Goal: Find specific page/section: Find specific page/section

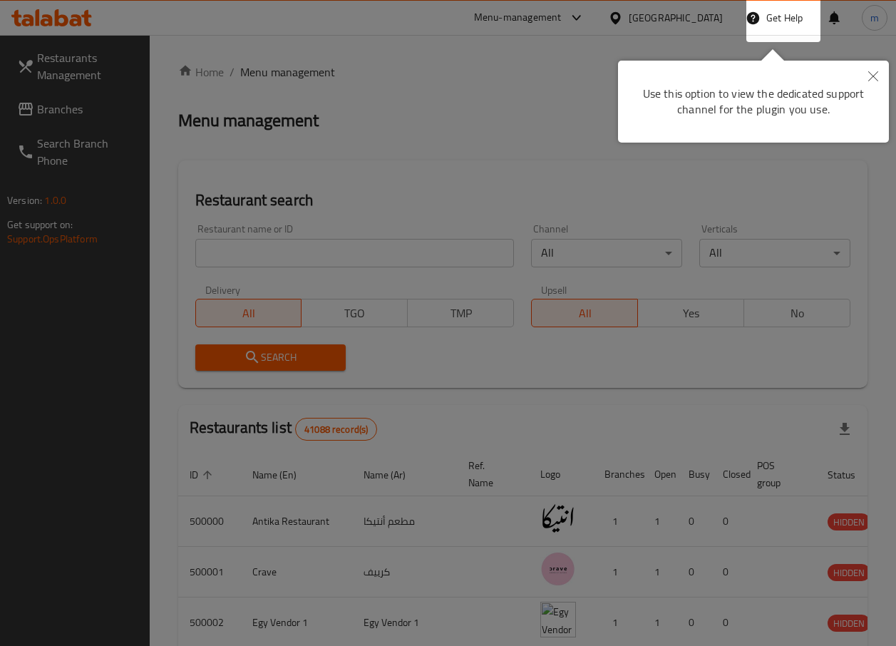
click at [875, 81] on button "Close" at bounding box center [872, 77] width 31 height 33
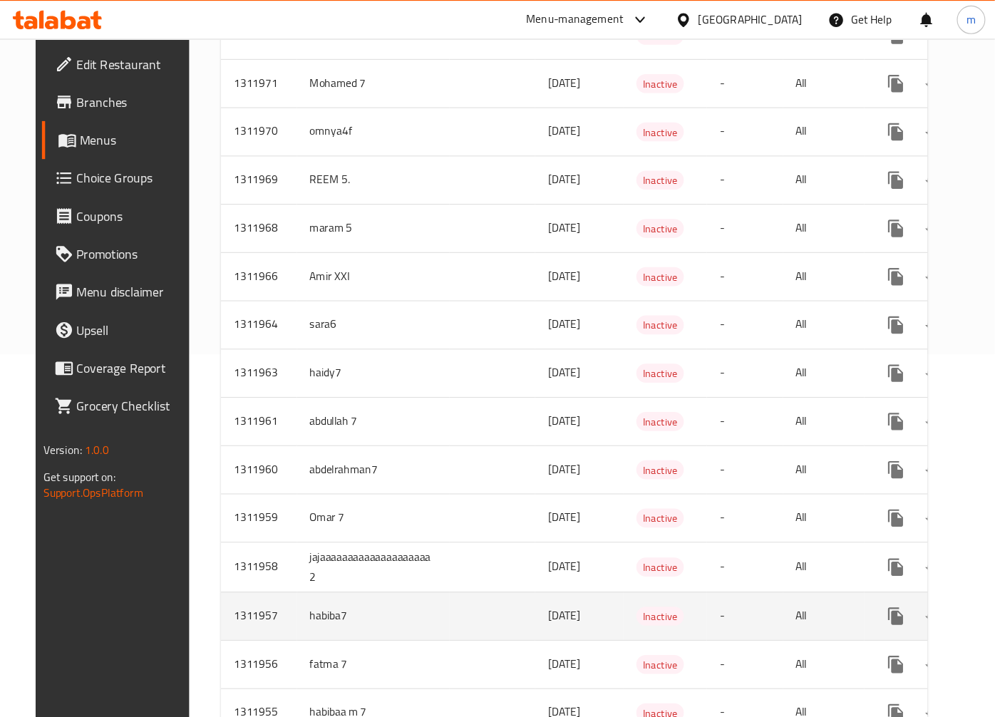
scroll to position [143, 0]
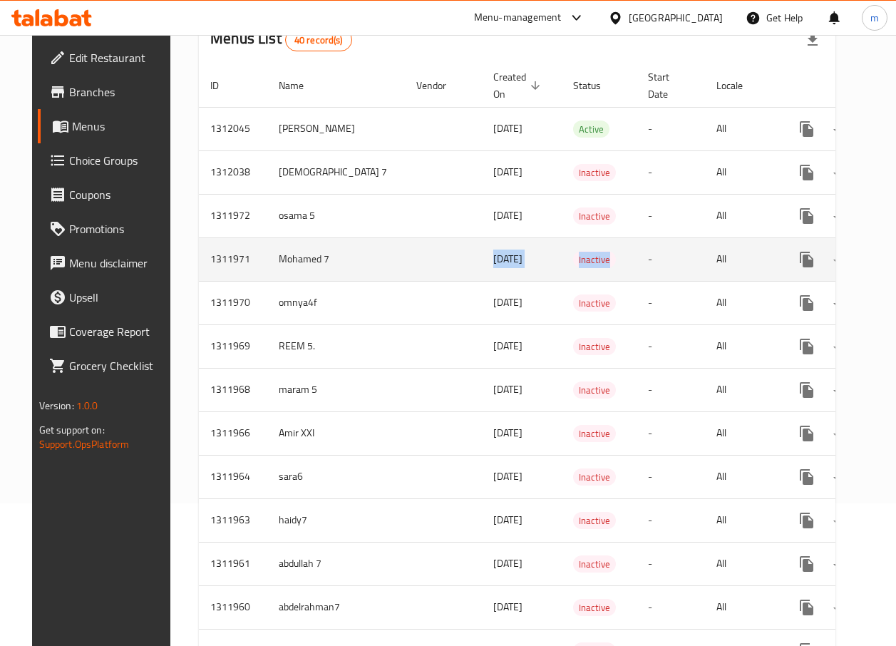
drag, startPoint x: 612, startPoint y: 263, endPoint x: 413, endPoint y: 272, distance: 199.1
click at [413, 272] on tr "1311971 Mohamed 7 15/09/2025 Inactive - All" at bounding box center [568, 258] width 739 height 43
drag, startPoint x: 413, startPoint y: 272, endPoint x: 421, endPoint y: 259, distance: 15.0
click at [421, 259] on td "enhanced table" at bounding box center [443, 258] width 77 height 43
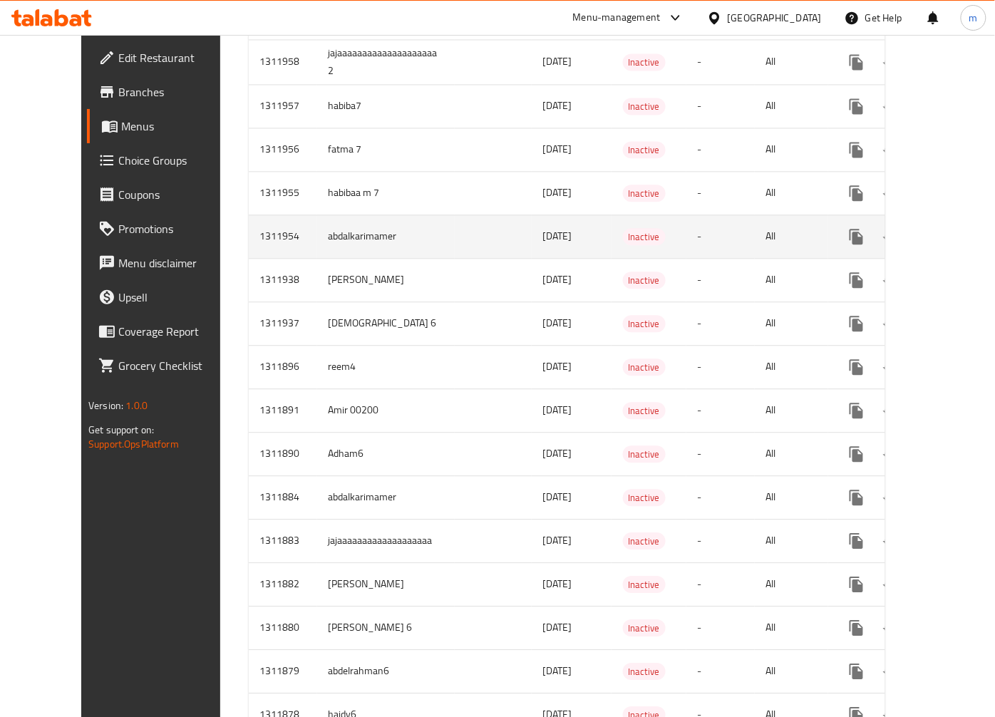
scroll to position [855, 0]
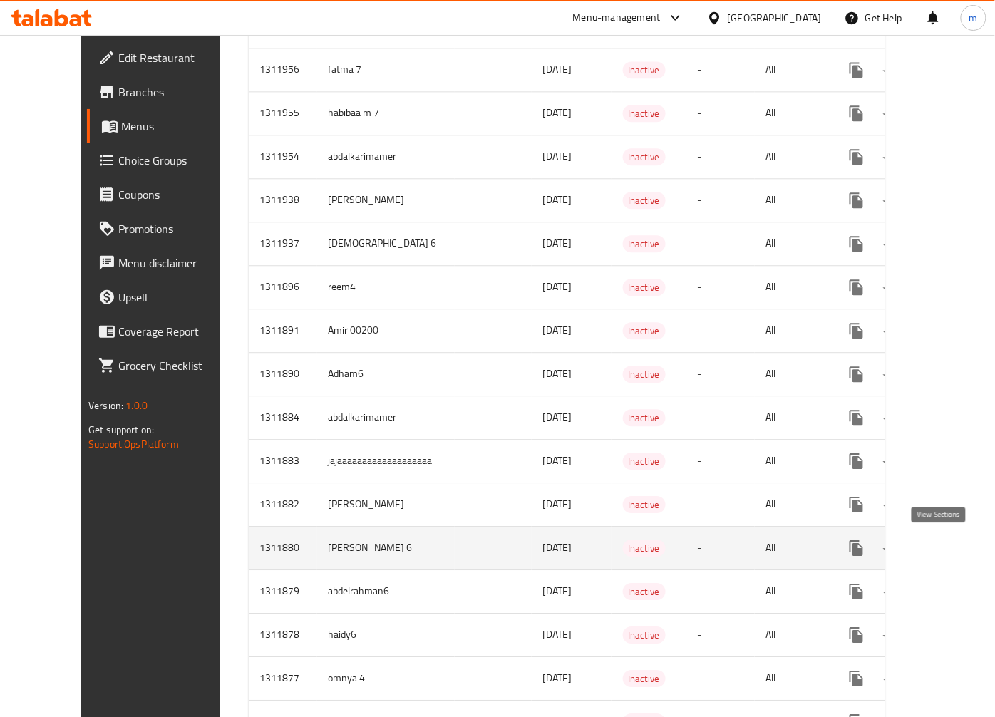
click at [906, 547] on icon "enhanced table" at bounding box center [959, 548] width 17 height 17
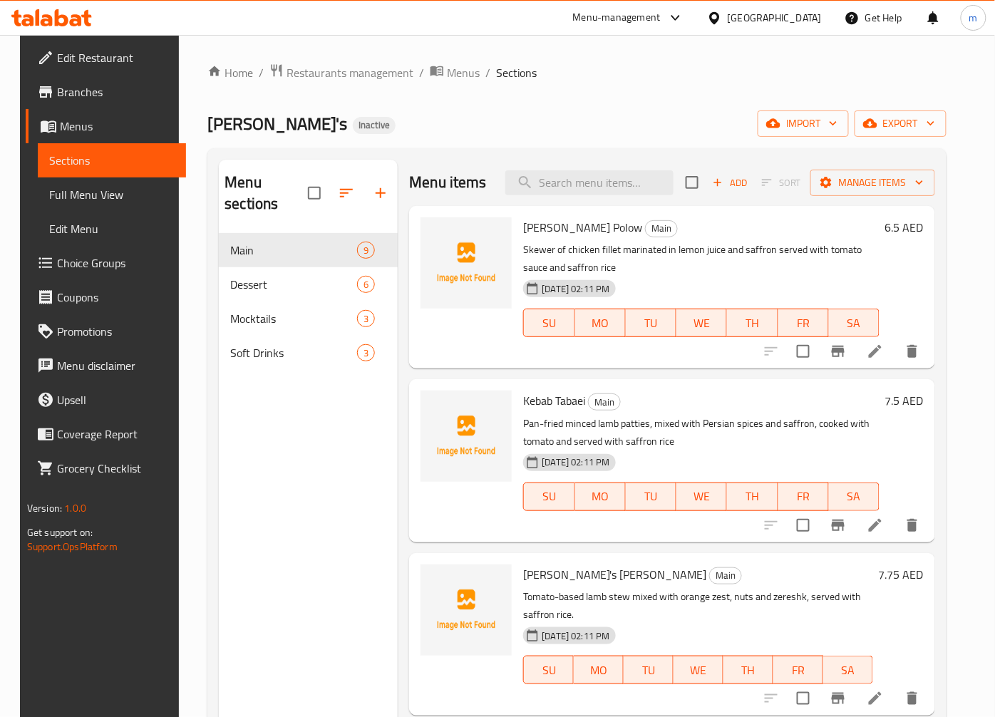
drag, startPoint x: 73, startPoint y: 203, endPoint x: 77, endPoint y: 215, distance: 12.8
click at [73, 203] on span "Full Menu View" at bounding box center [111, 194] width 125 height 17
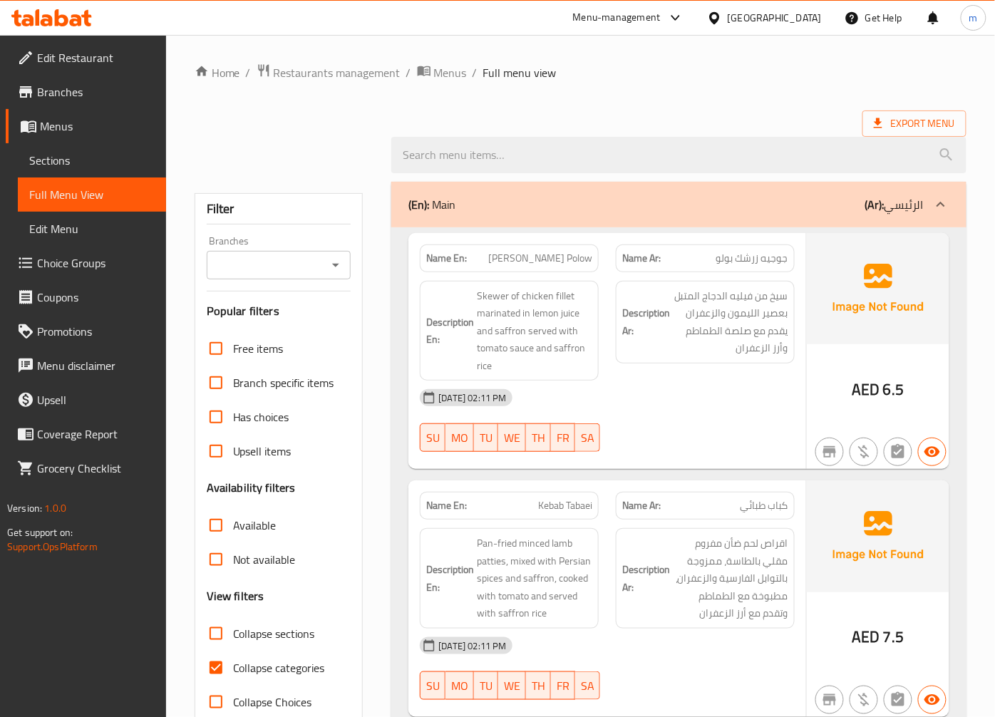
click at [277, 645] on span "Collapse categories" at bounding box center [279, 667] width 92 height 17
click at [233, 645] on input "Collapse categories" at bounding box center [216, 668] width 34 height 34
checkbox input "false"
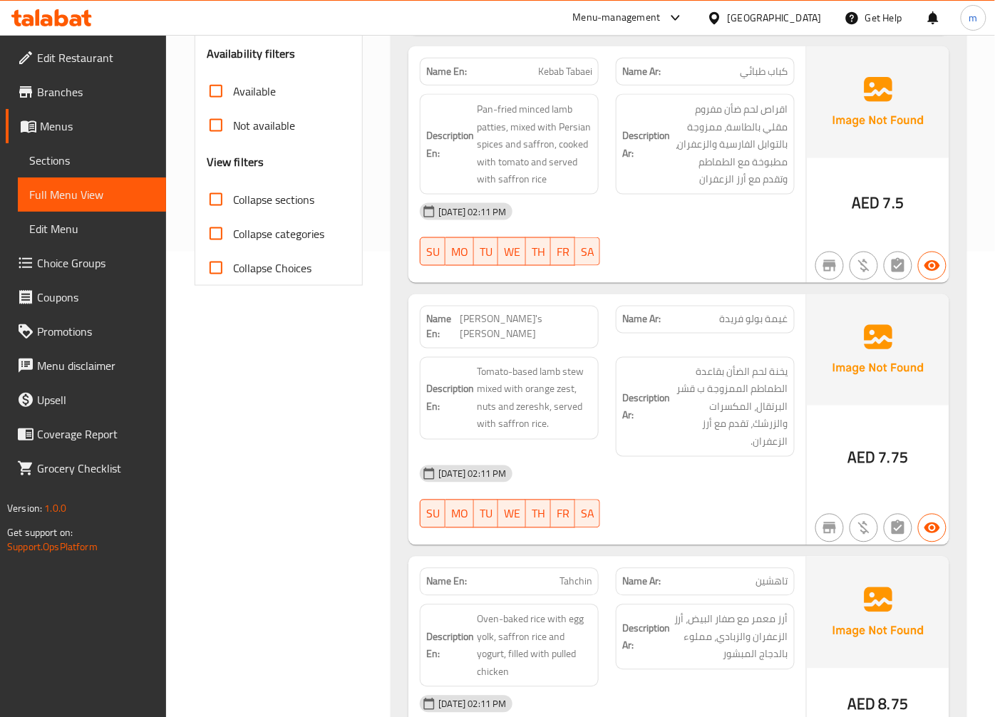
scroll to position [475, 0]
